Goal: Information Seeking & Learning: Find specific page/section

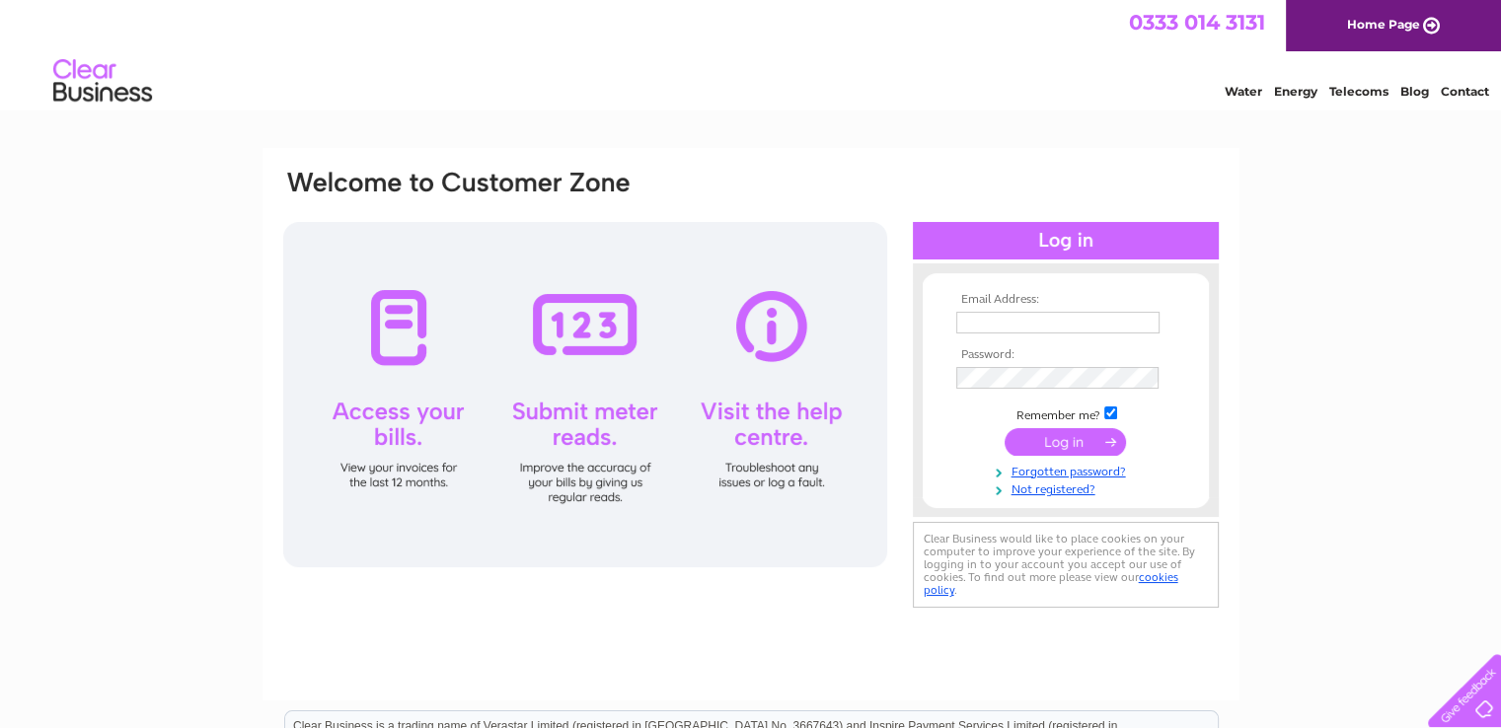
type input "[EMAIL_ADDRESS][DOMAIN_NAME]"
click at [1067, 439] on input "submit" at bounding box center [1065, 442] width 121 height 28
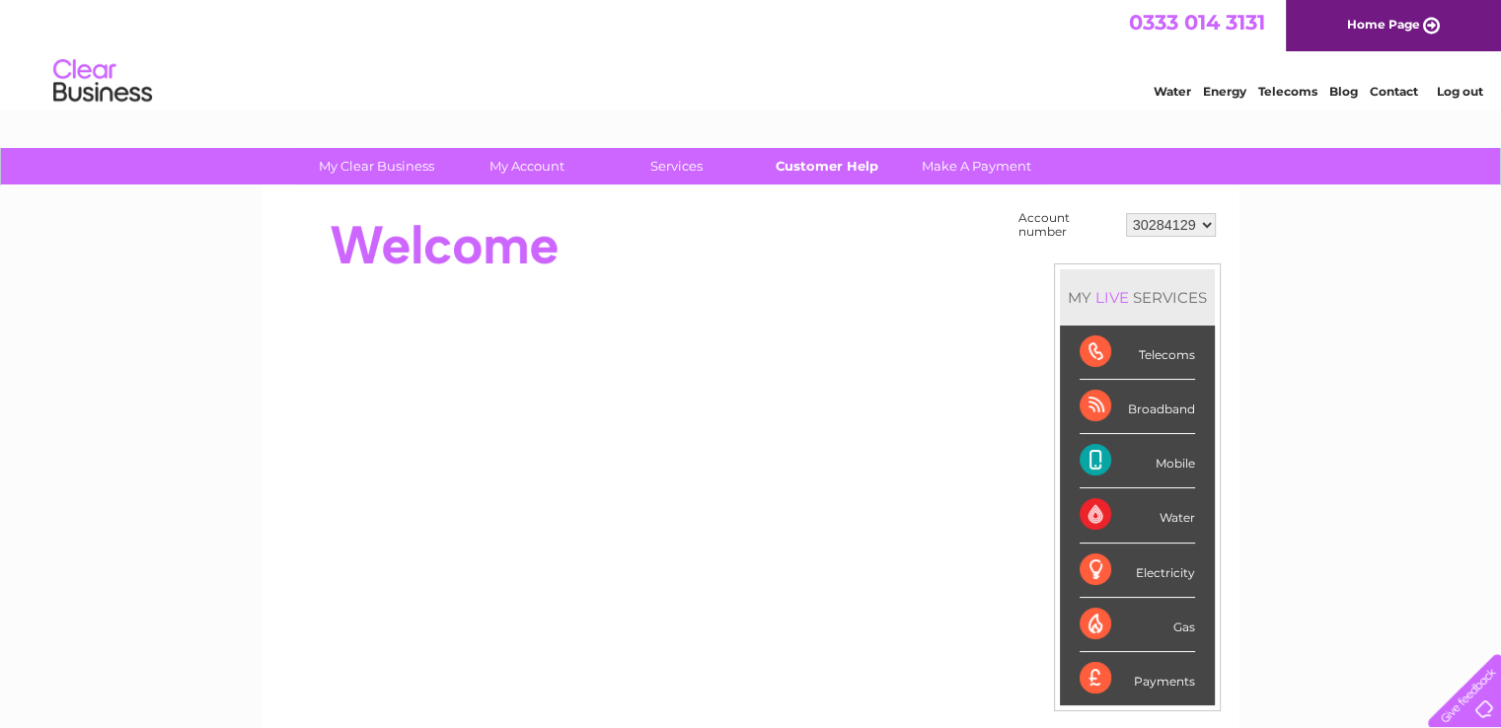
click at [854, 163] on link "Customer Help" at bounding box center [826, 166] width 163 height 37
